Goal: Share content

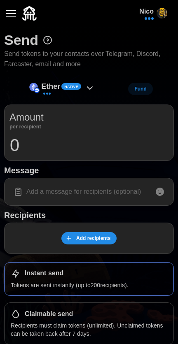
scroll to position [29, 0]
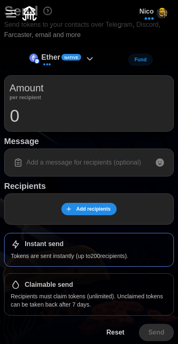
click at [94, 306] on p "Recipients must claim tokens (unlimited). Unclaimed tokens can be taken back af…" at bounding box center [89, 300] width 157 height 17
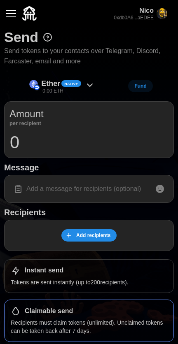
scroll to position [0, 0]
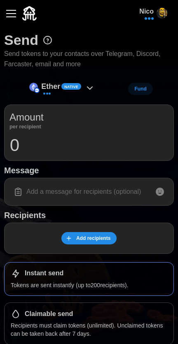
click at [93, 240] on span "Add recipients" at bounding box center [93, 239] width 34 height 12
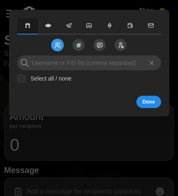
click at [82, 46] on span "Send to Channels" at bounding box center [78, 45] width 17 height 17
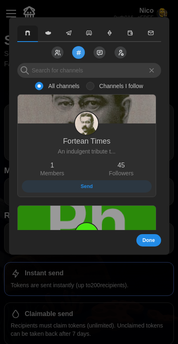
click at [99, 54] on icon "Send to Reactions" at bounding box center [99, 52] width 5 height 5
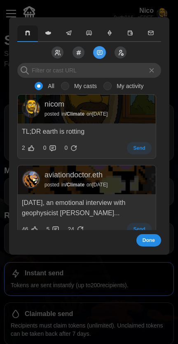
click at [77, 89] on label "My casts" at bounding box center [83, 86] width 28 height 8
click at [69, 89] on input "My casts" at bounding box center [65, 86] width 8 height 8
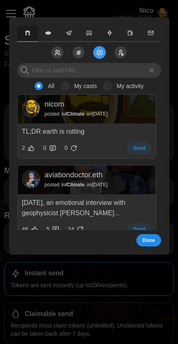
radio input "true"
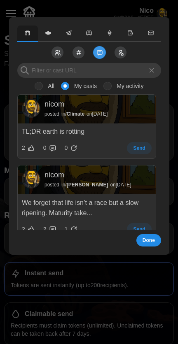
click at [117, 89] on label "My activity" at bounding box center [128, 86] width 32 height 8
click at [112, 89] on input "My activity" at bounding box center [107, 86] width 8 height 8
radio input "true"
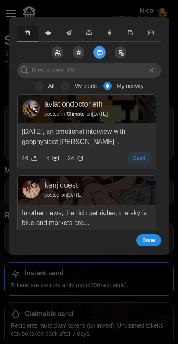
click at [107, 89] on input "My activity" at bounding box center [107, 86] width 8 height 8
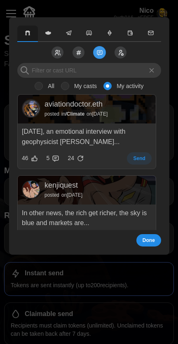
click at [119, 53] on icon "Send to Followers" at bounding box center [120, 52] width 7 height 7
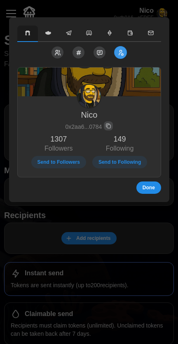
click at [49, 33] on icon "button" at bounding box center [48, 33] width 6 height 4
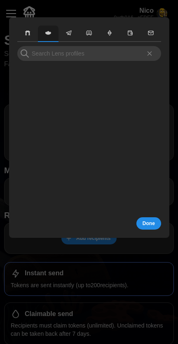
click at [66, 34] on icon "button" at bounding box center [68, 33] width 7 height 7
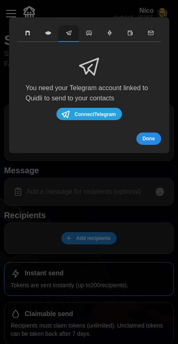
click at [89, 40] on button "button" at bounding box center [89, 34] width 21 height 16
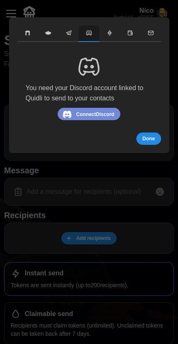
click at [111, 36] on span "button" at bounding box center [109, 33] width 16 height 7
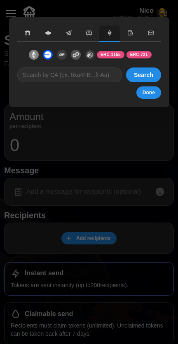
click at [128, 34] on icon "button" at bounding box center [130, 32] width 4 height 5
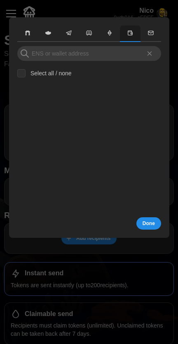
click at [146, 38] on button "button" at bounding box center [150, 34] width 21 height 16
click at [54, 9] on div at bounding box center [89, 172] width 178 height 344
